Goal: Task Accomplishment & Management: Manage account settings

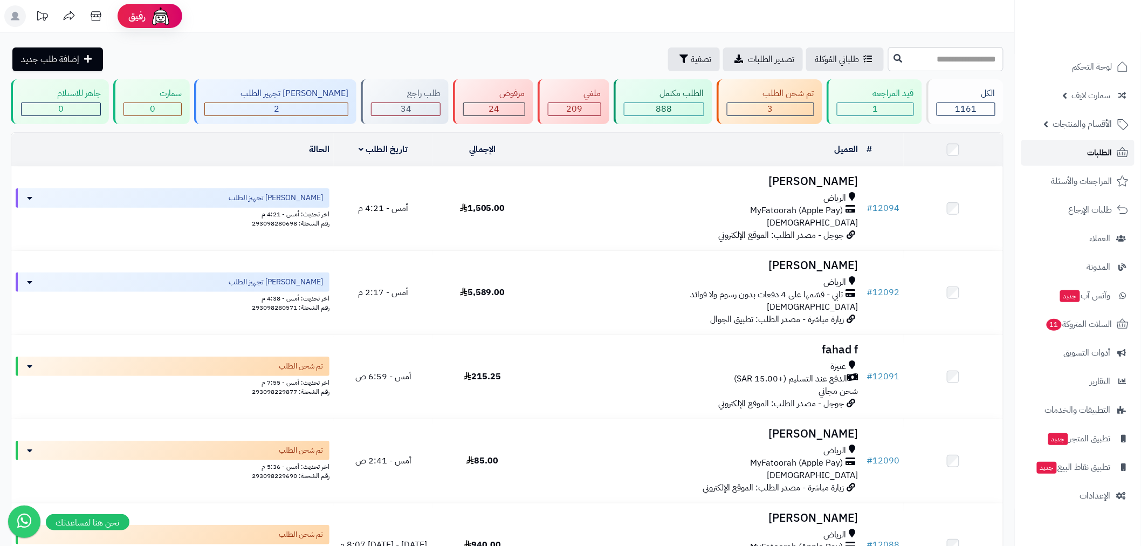
click at [1091, 156] on span "الطلبات" at bounding box center [1100, 152] width 25 height 15
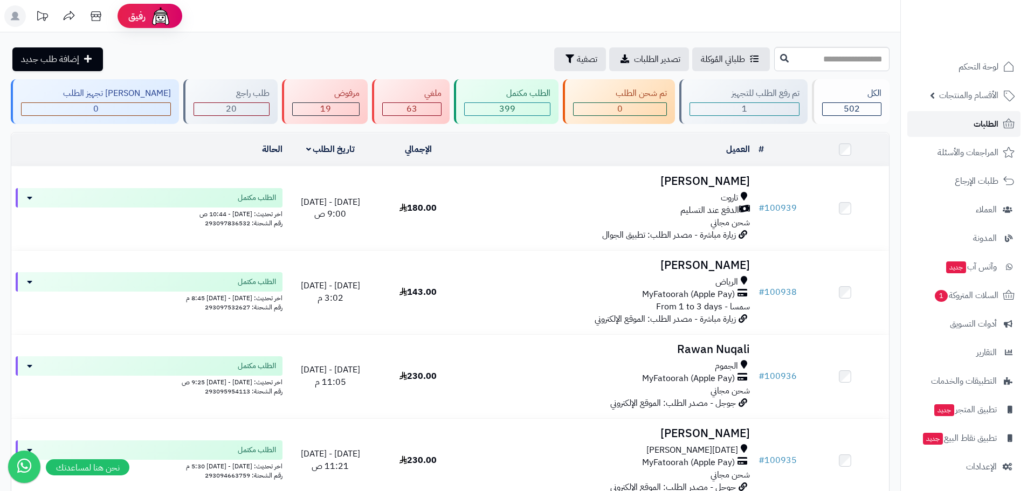
click at [983, 128] on span "الطلبات" at bounding box center [986, 124] width 25 height 15
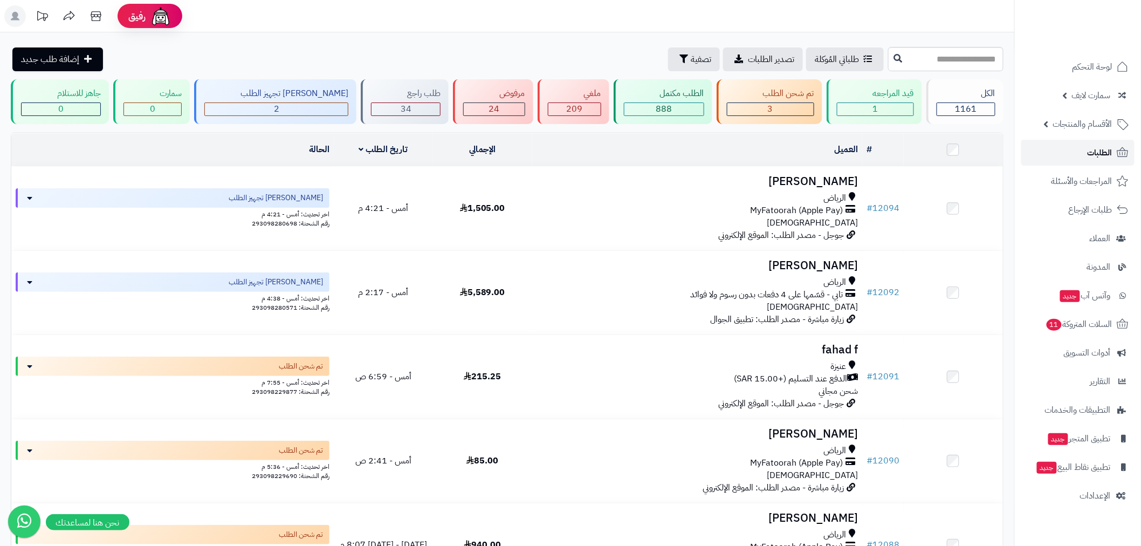
click at [1085, 157] on link "الطلبات" at bounding box center [1078, 153] width 113 height 26
click at [1092, 155] on span "الطلبات" at bounding box center [1100, 152] width 25 height 15
